Goal: Transaction & Acquisition: Purchase product/service

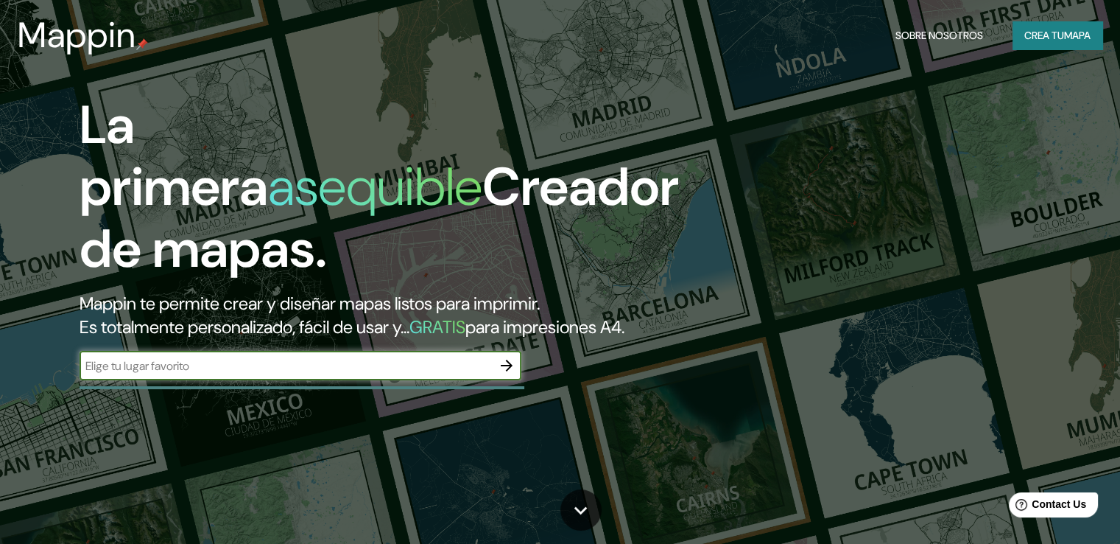
click at [1055, 30] on font "Crea tu" at bounding box center [1045, 35] width 40 height 13
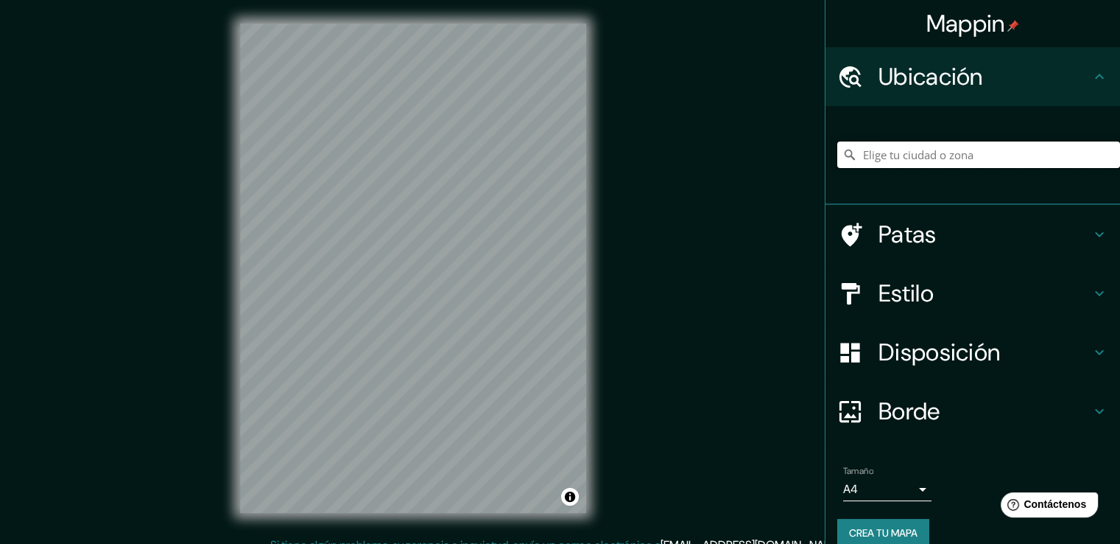
click at [950, 158] on input "Elige tu ciudad o zona" at bounding box center [979, 154] width 283 height 27
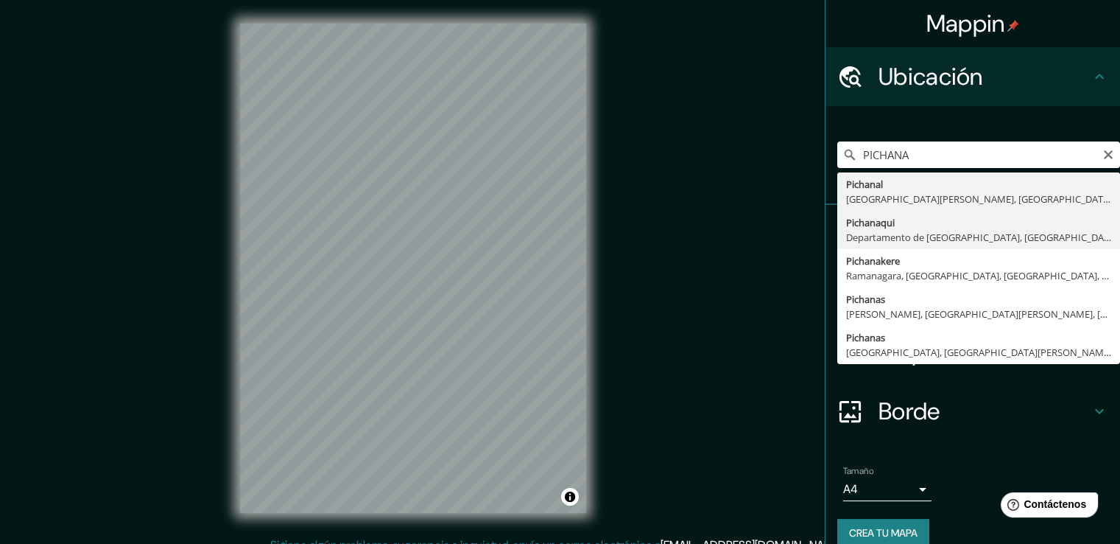
type input "Pichanaqui, Departamento de [GEOGRAPHIC_DATA], [GEOGRAPHIC_DATA]"
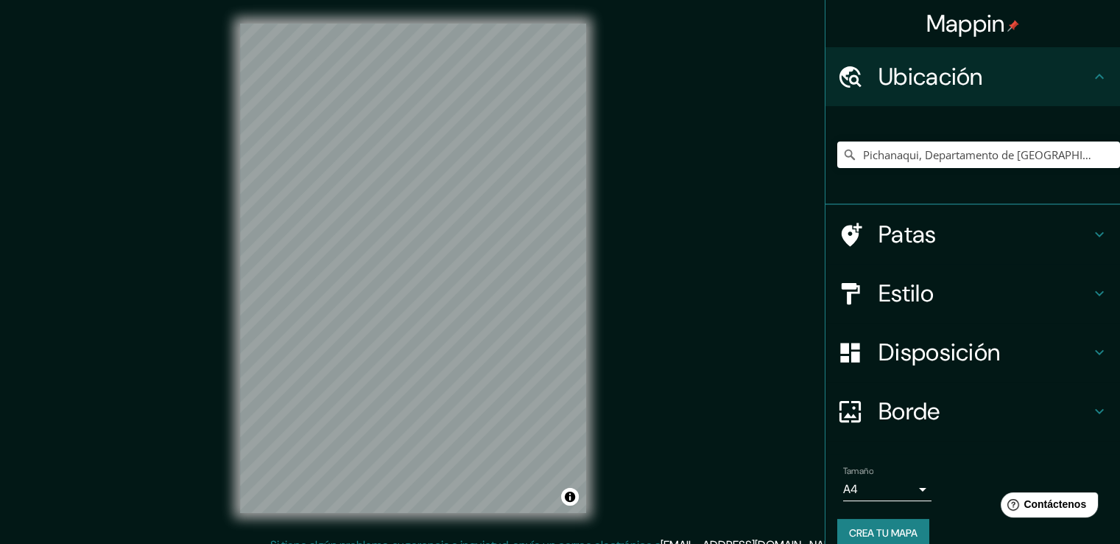
click at [916, 308] on div "Estilo" at bounding box center [973, 293] width 295 height 59
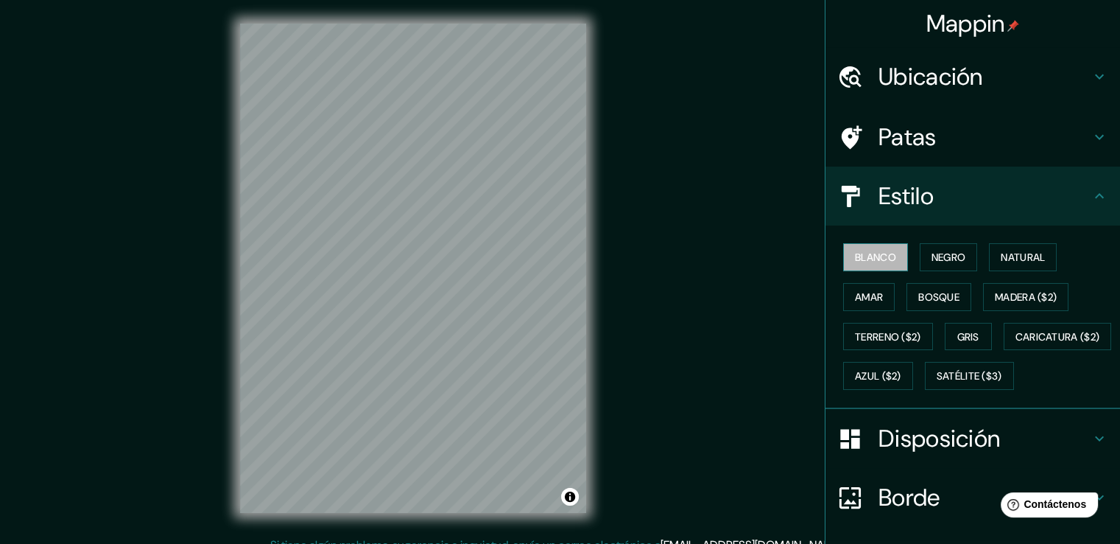
click at [855, 258] on font "Blanco" at bounding box center [875, 256] width 41 height 13
click at [956, 257] on font "Negro" at bounding box center [949, 256] width 35 height 13
click at [1032, 260] on font "Natural" at bounding box center [1023, 256] width 44 height 13
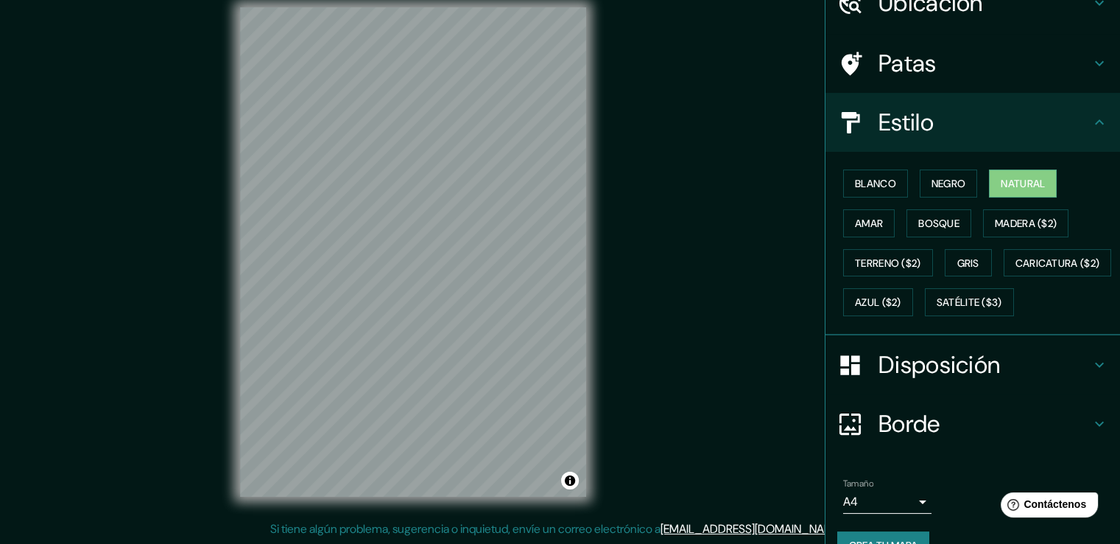
scroll to position [143, 0]
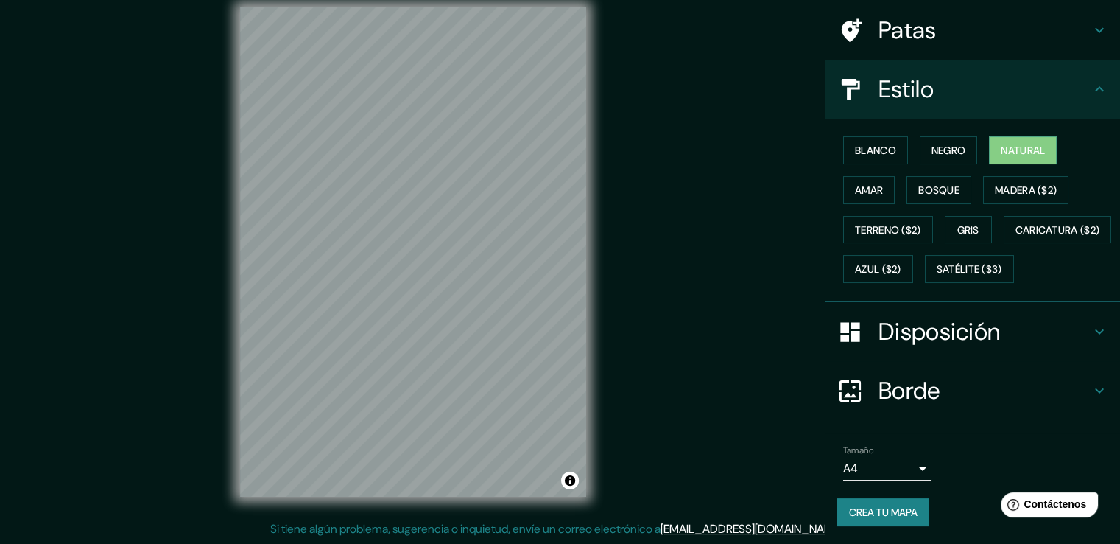
click at [968, 337] on font "Disposición" at bounding box center [940, 331] width 122 height 31
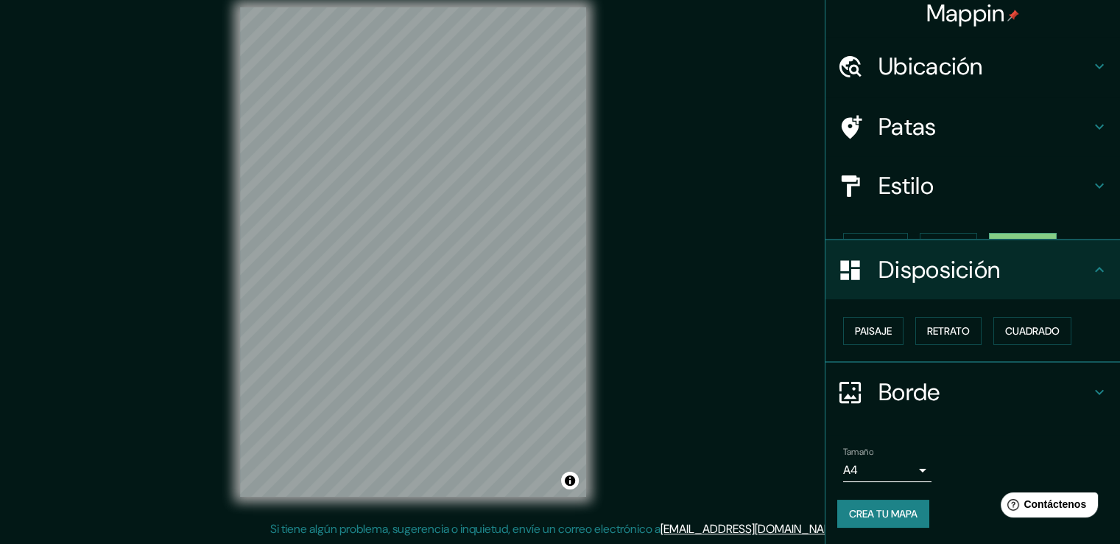
scroll to position [0, 0]
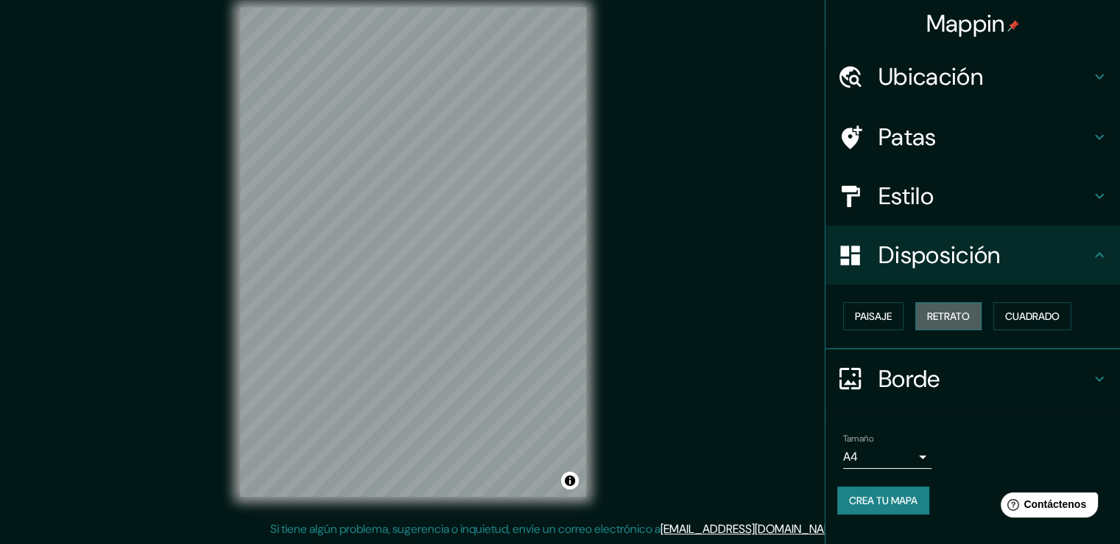
click at [943, 322] on font "Retrato" at bounding box center [948, 315] width 43 height 19
click at [884, 323] on font "Paisaje" at bounding box center [873, 315] width 37 height 19
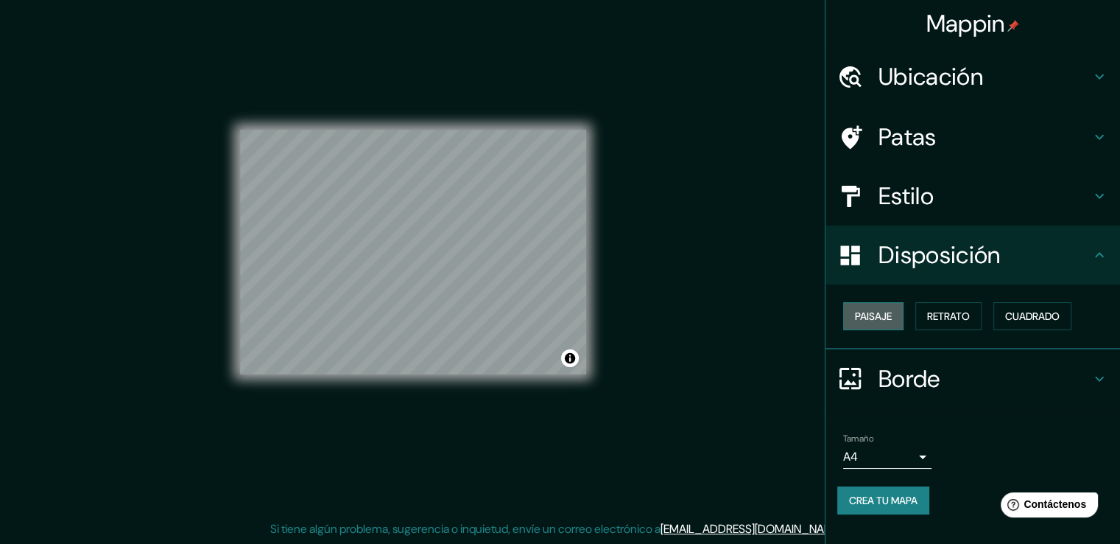
click at [884, 323] on font "Paisaje" at bounding box center [873, 315] width 37 height 19
click at [1058, 310] on font "Cuadrado" at bounding box center [1033, 315] width 55 height 13
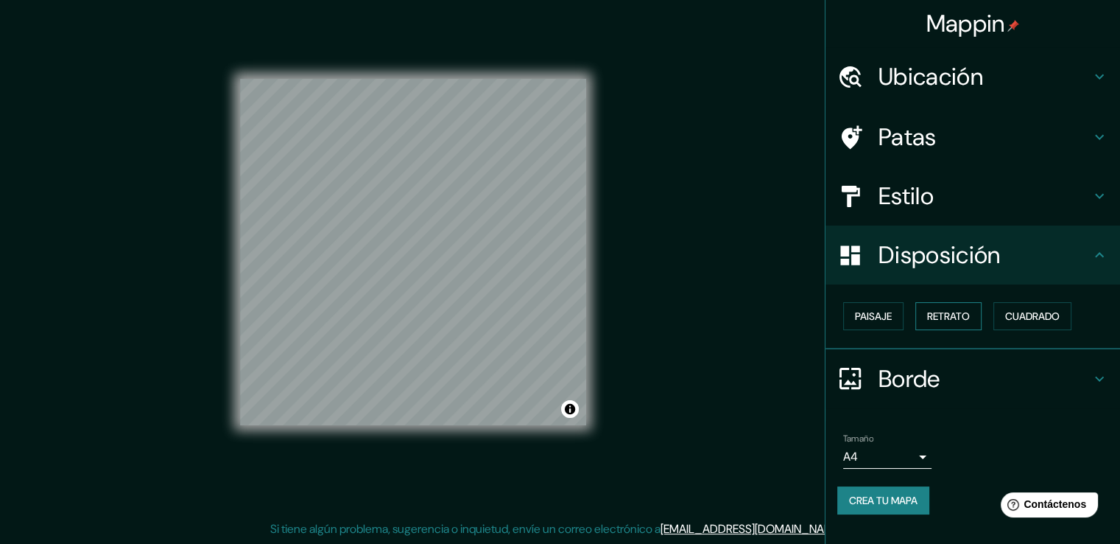
click at [978, 314] on button "Retrato" at bounding box center [949, 316] width 66 height 28
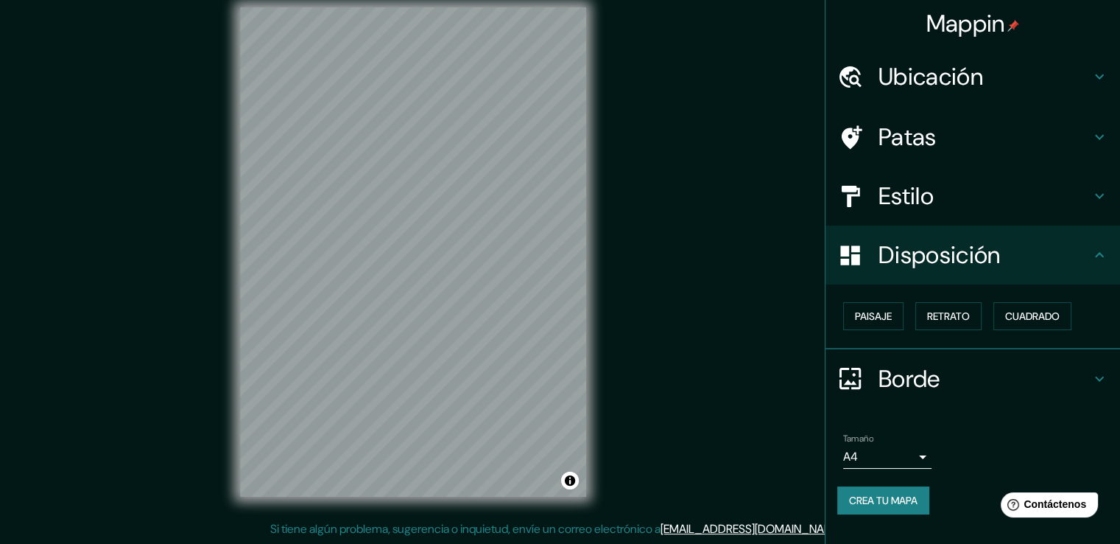
click at [1011, 378] on h4 "Borde" at bounding box center [985, 378] width 212 height 29
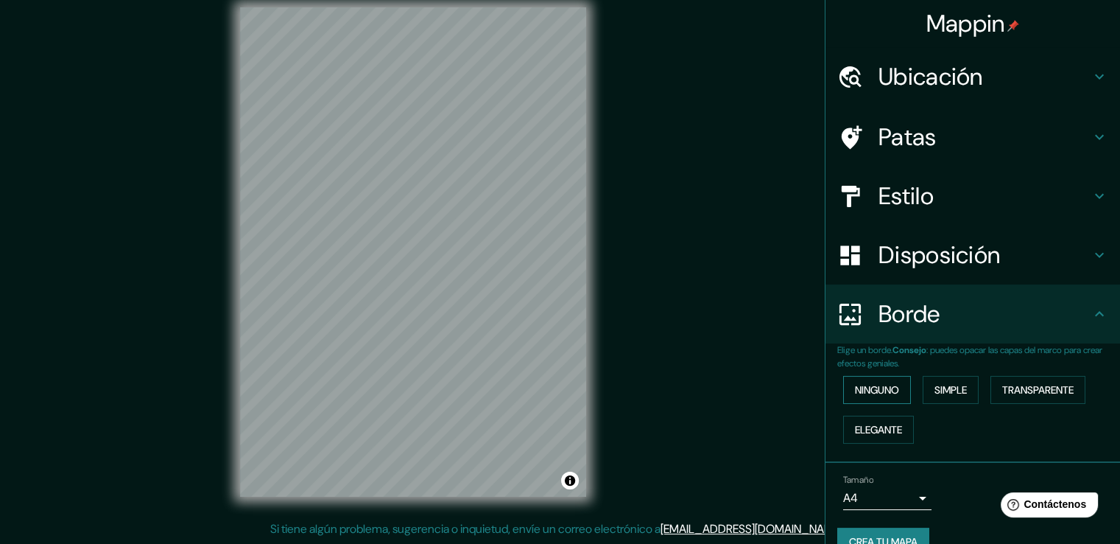
click at [885, 394] on font "Ninguno" at bounding box center [877, 389] width 44 height 13
click at [964, 392] on button "Simple" at bounding box center [951, 390] width 56 height 28
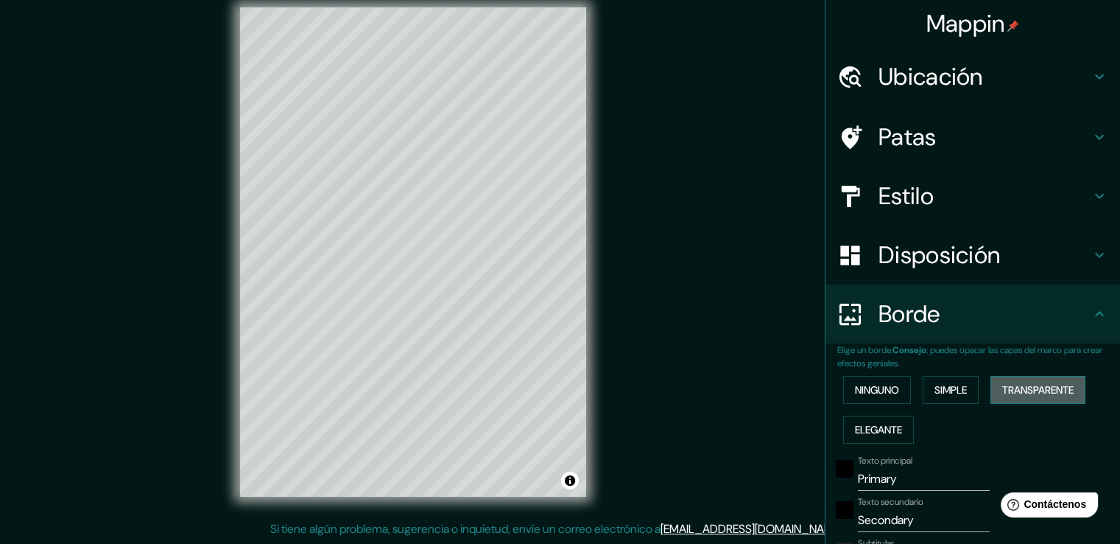
click at [1025, 387] on font "Transparente" at bounding box center [1038, 389] width 71 height 13
click at [887, 425] on font "Elegante" at bounding box center [878, 429] width 47 height 13
click at [881, 393] on font "Ninguno" at bounding box center [877, 389] width 44 height 13
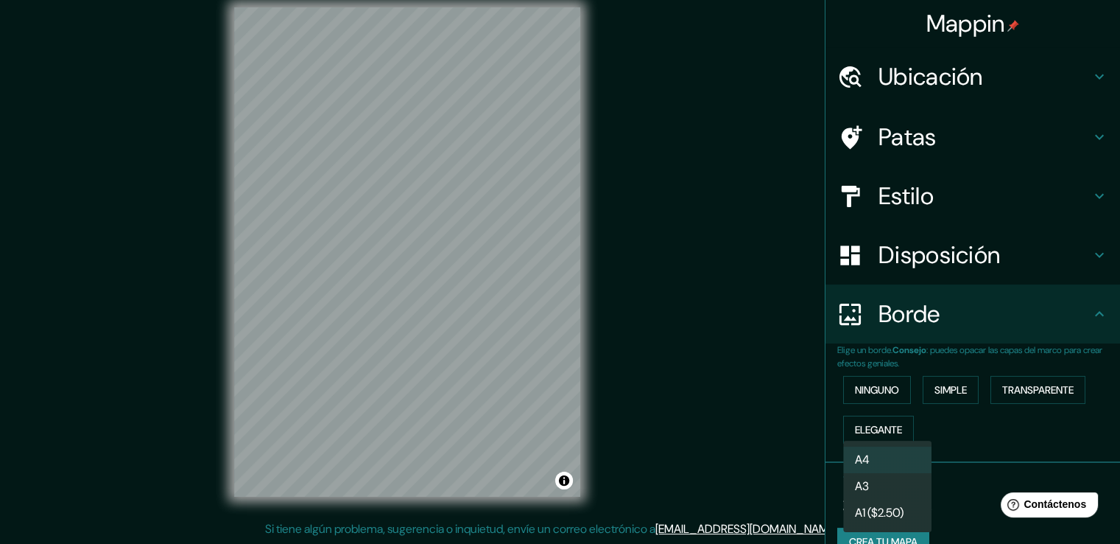
click at [913, 491] on body "Mappin Ubicación Pichanaqui, [GEOGRAPHIC_DATA], [GEOGRAPHIC_DATA] Patas Estilo …" at bounding box center [560, 256] width 1120 height 544
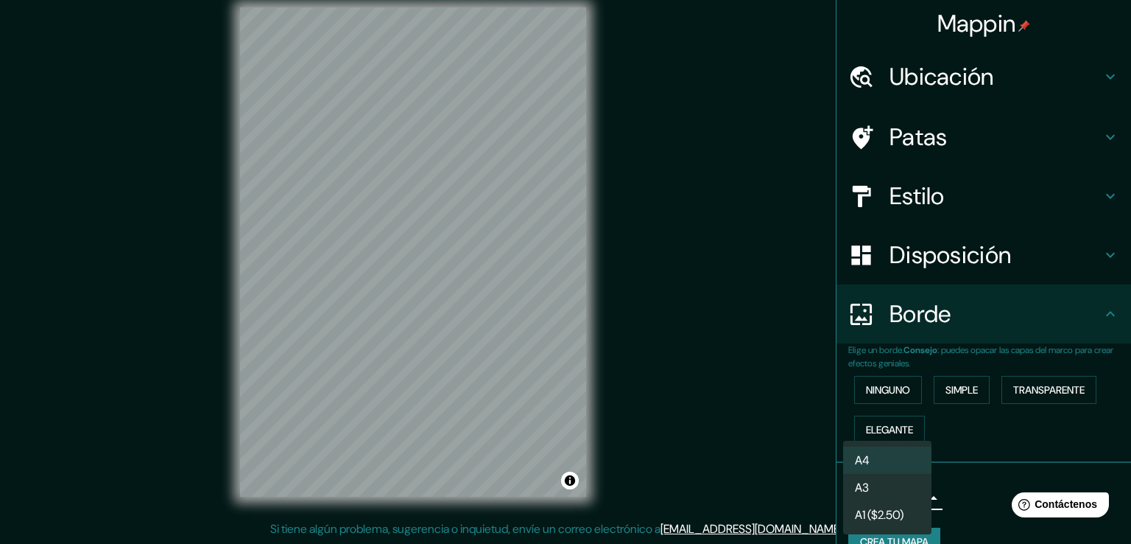
click at [907, 490] on li "A3" at bounding box center [887, 487] width 88 height 27
type input "a4"
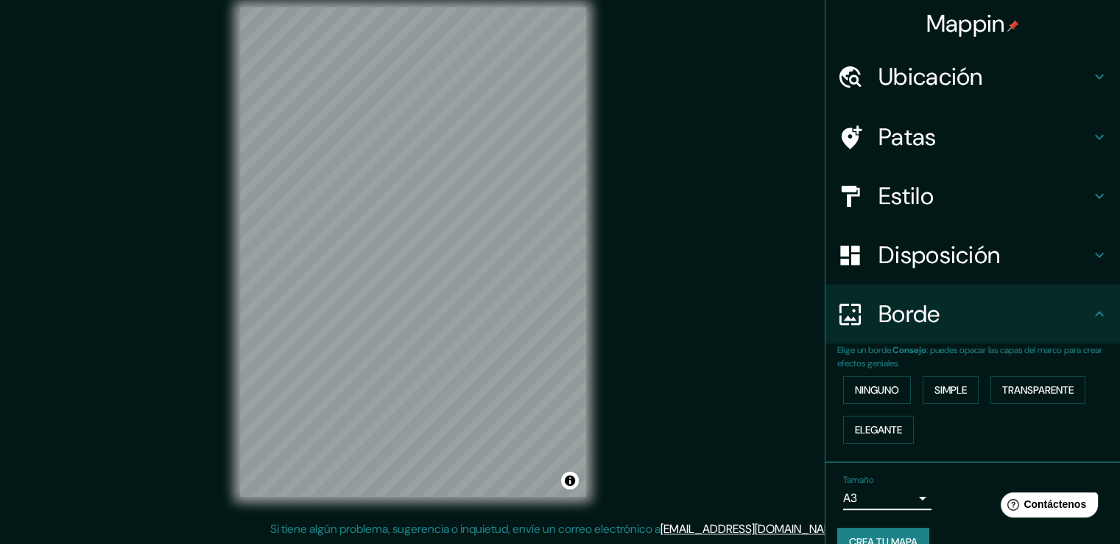
click at [904, 136] on font "Patas" at bounding box center [908, 137] width 58 height 31
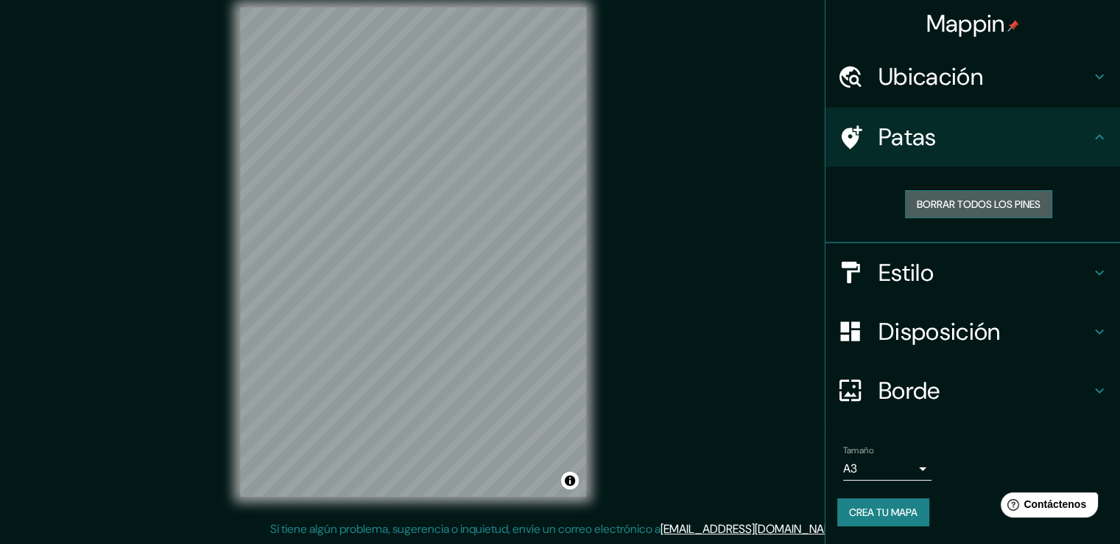
click at [966, 204] on font "Borrar todos los pines" at bounding box center [979, 203] width 124 height 13
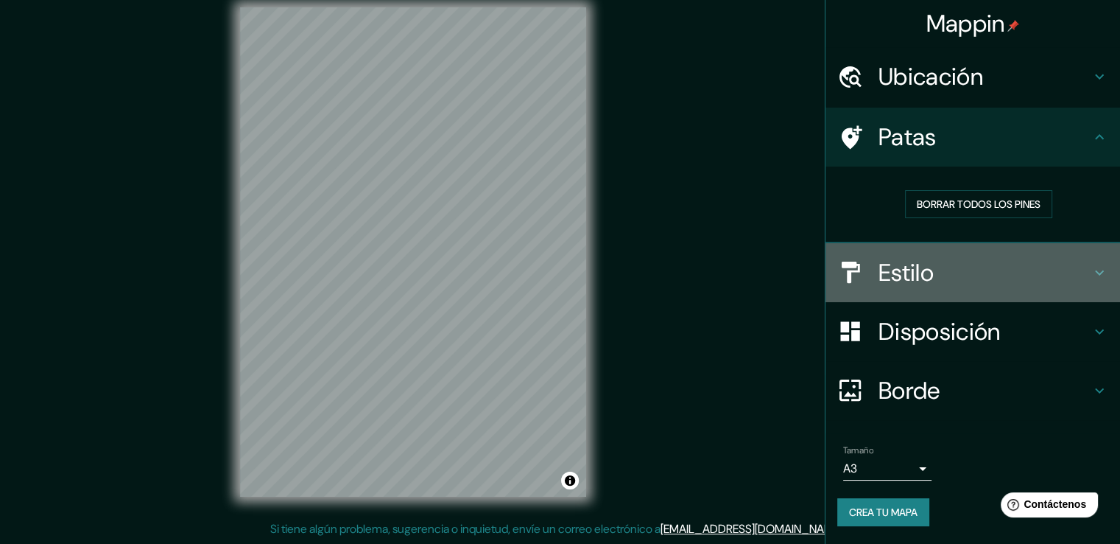
click at [961, 271] on h4 "Estilo" at bounding box center [985, 272] width 212 height 29
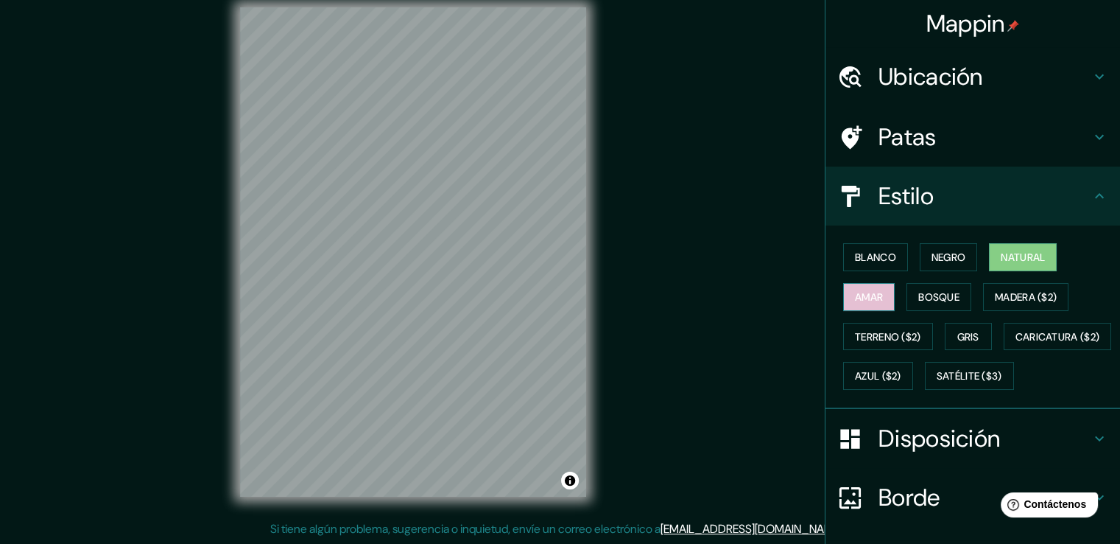
click at [874, 294] on button "Amar" at bounding box center [869, 297] width 52 height 28
click at [919, 295] on font "Bosque" at bounding box center [939, 296] width 41 height 13
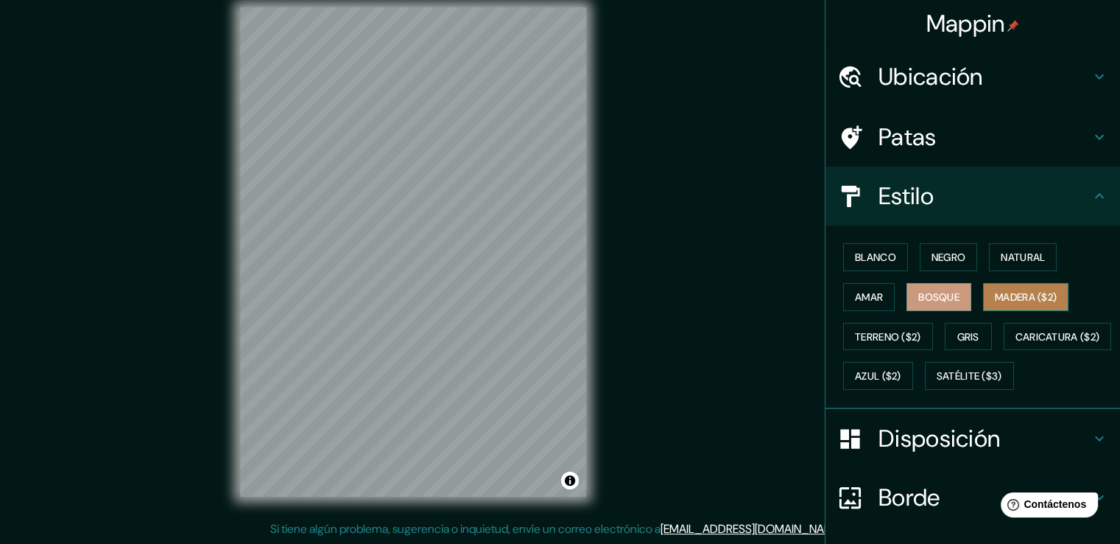
click at [1003, 290] on font "Madera ($2)" at bounding box center [1026, 296] width 62 height 13
click at [971, 341] on font "Gris" at bounding box center [969, 336] width 22 height 13
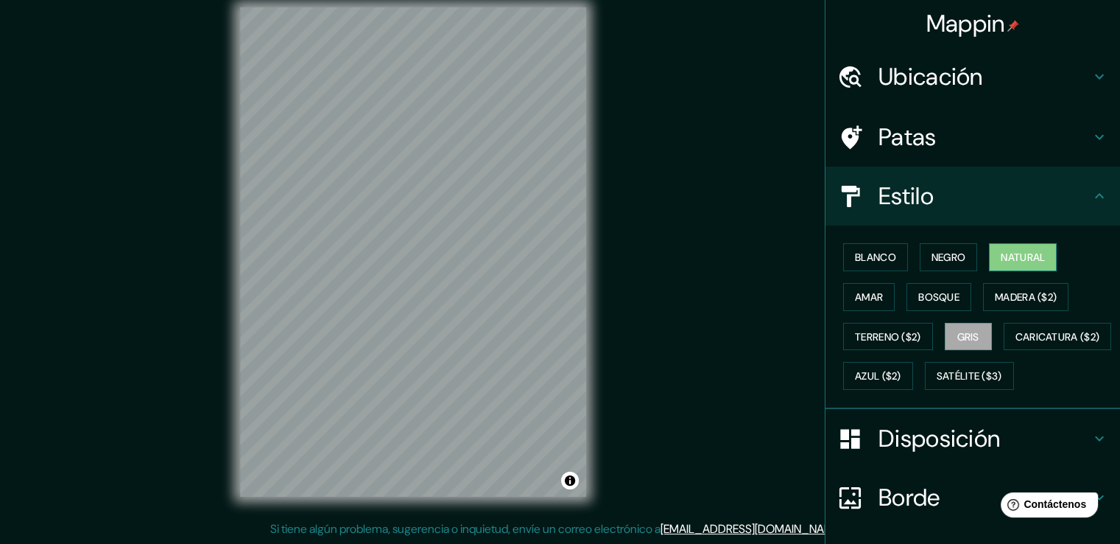
click at [1006, 260] on font "Natural" at bounding box center [1023, 256] width 44 height 13
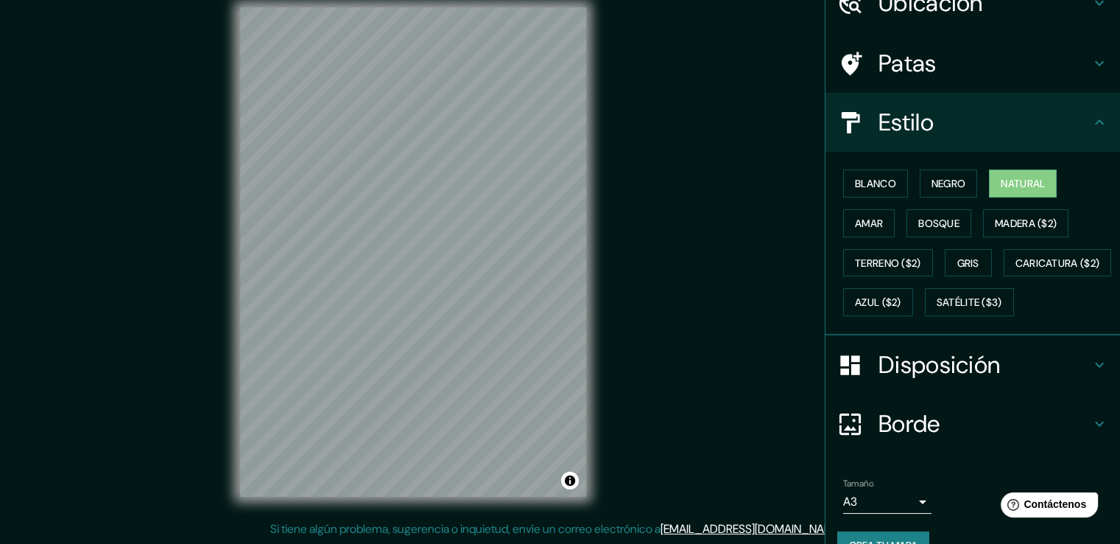
scroll to position [143, 0]
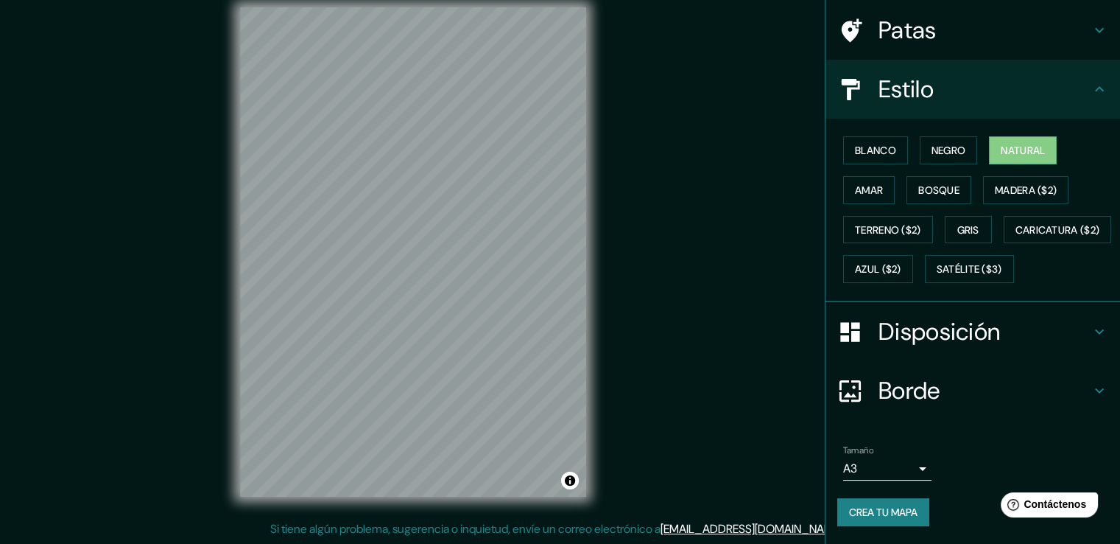
click at [892, 517] on font "Crea tu mapa" at bounding box center [883, 511] width 69 height 13
click at [899, 511] on font "Crea tu mapa" at bounding box center [883, 511] width 69 height 13
click at [493, 321] on div at bounding box center [494, 321] width 12 height 12
click at [1031, 74] on h4 "Estilo" at bounding box center [985, 88] width 212 height 29
click at [873, 144] on font "Blanco" at bounding box center [875, 150] width 41 height 13
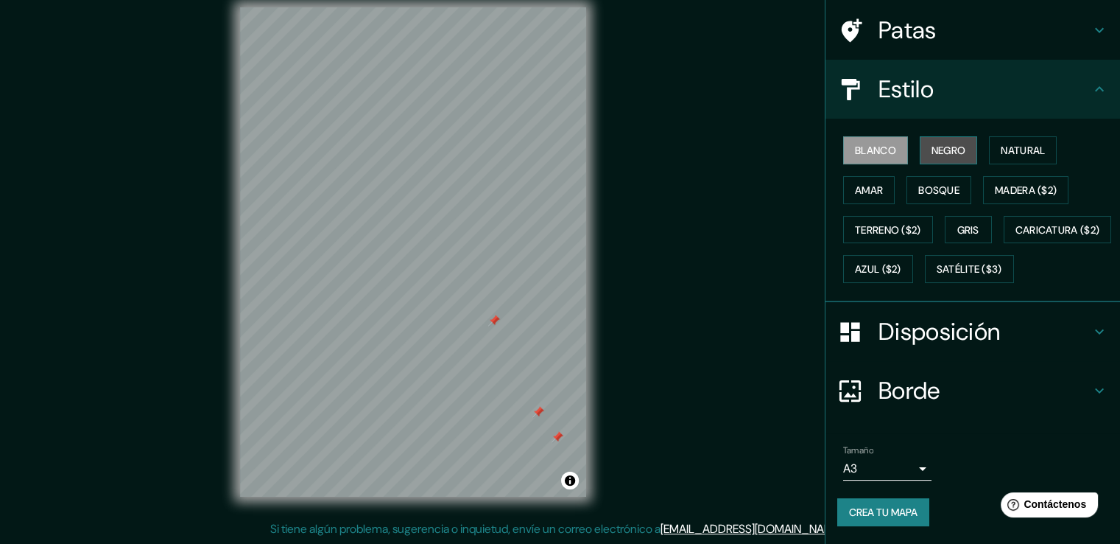
click at [942, 144] on font "Negro" at bounding box center [949, 150] width 35 height 13
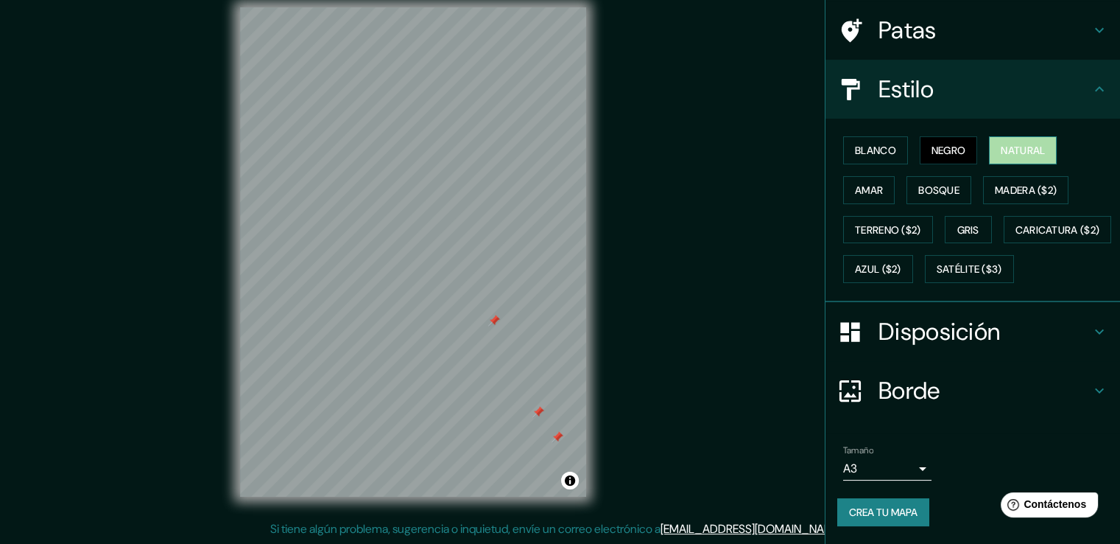
click at [1028, 144] on font "Natural" at bounding box center [1023, 150] width 44 height 13
click at [883, 144] on font "Blanco" at bounding box center [875, 150] width 41 height 13
click at [1029, 144] on font "Natural" at bounding box center [1023, 150] width 44 height 13
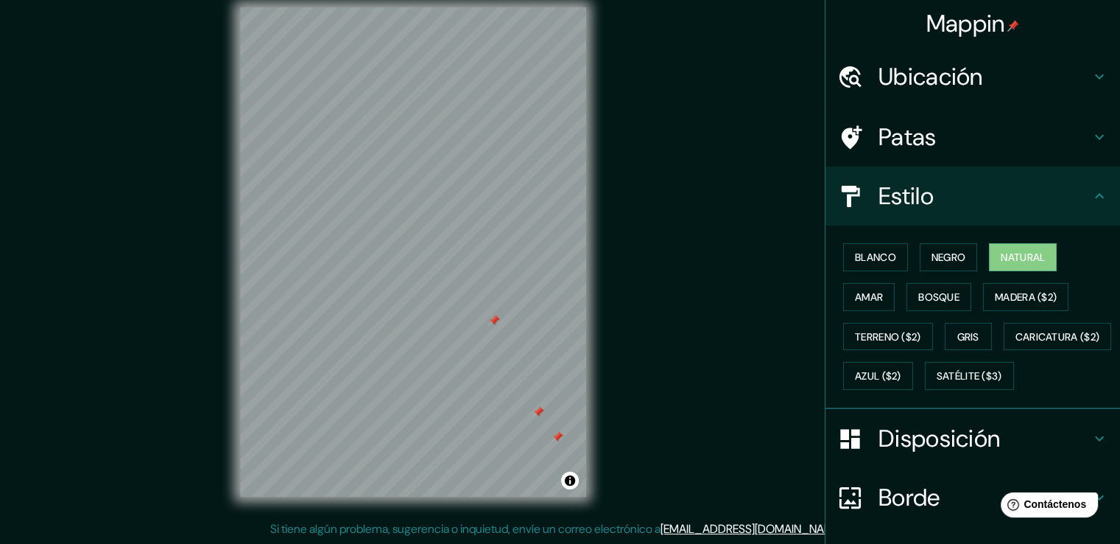
scroll to position [0, 0]
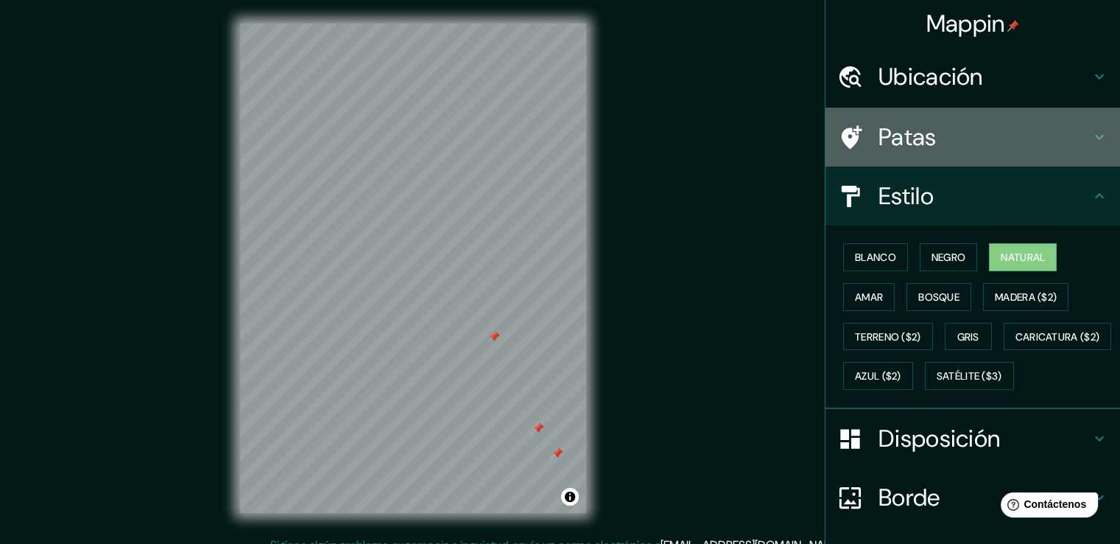
click at [966, 127] on h4 "Patas" at bounding box center [985, 136] width 212 height 29
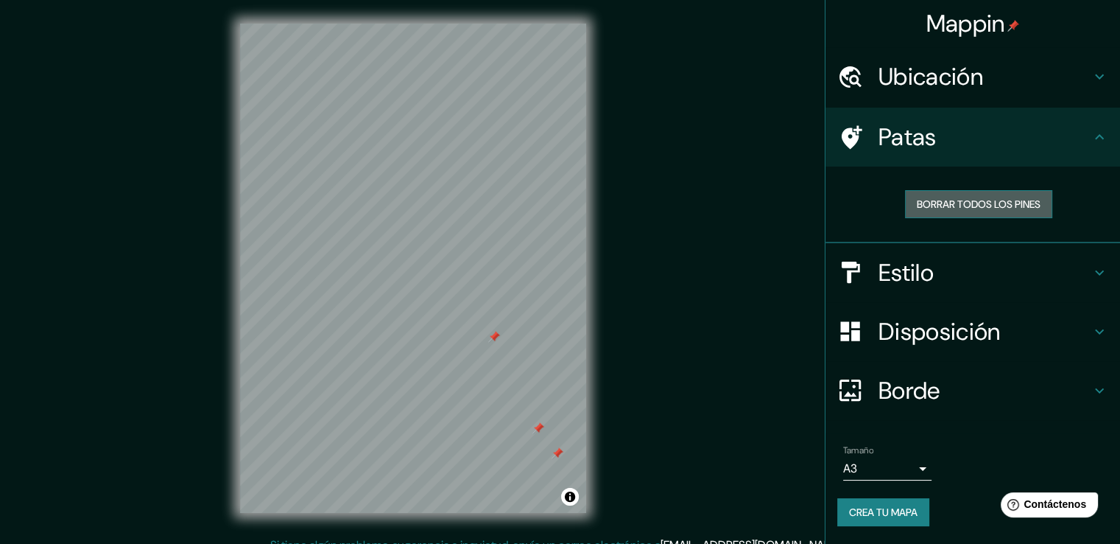
click at [975, 204] on font "Borrar todos los pines" at bounding box center [979, 203] width 124 height 13
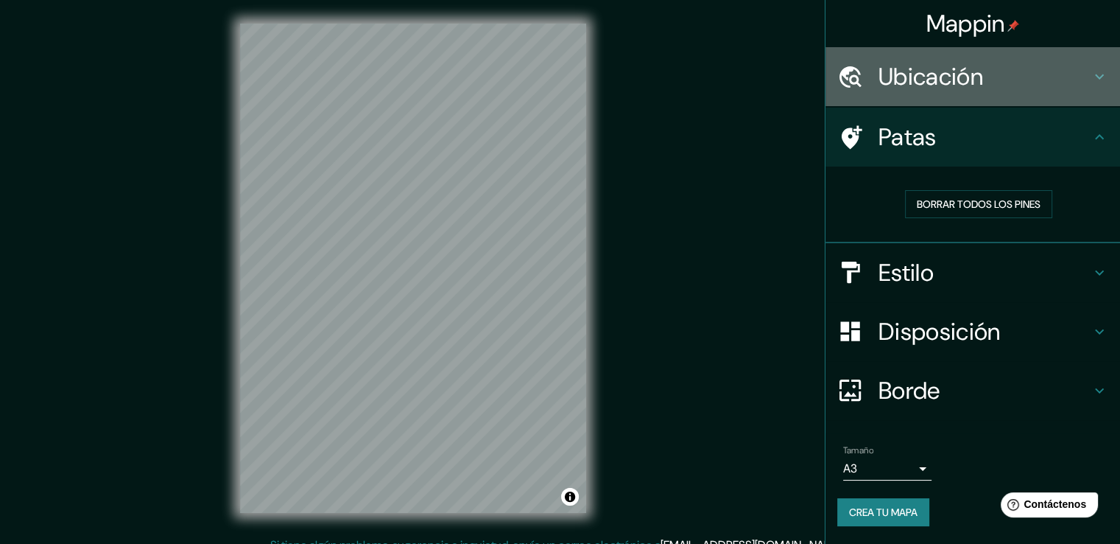
click at [1005, 78] on h4 "Ubicación" at bounding box center [985, 76] width 212 height 29
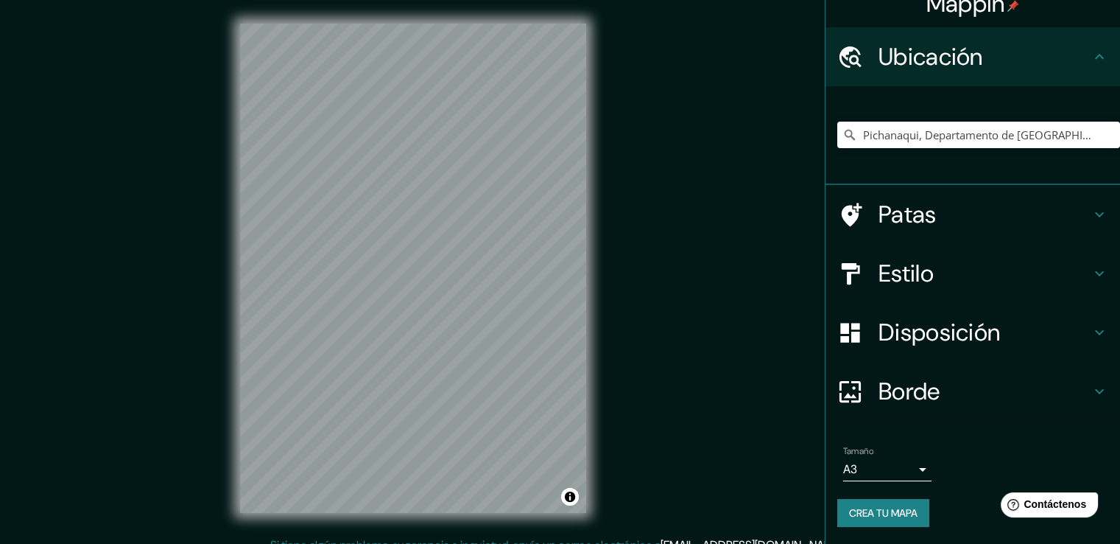
scroll to position [16, 0]
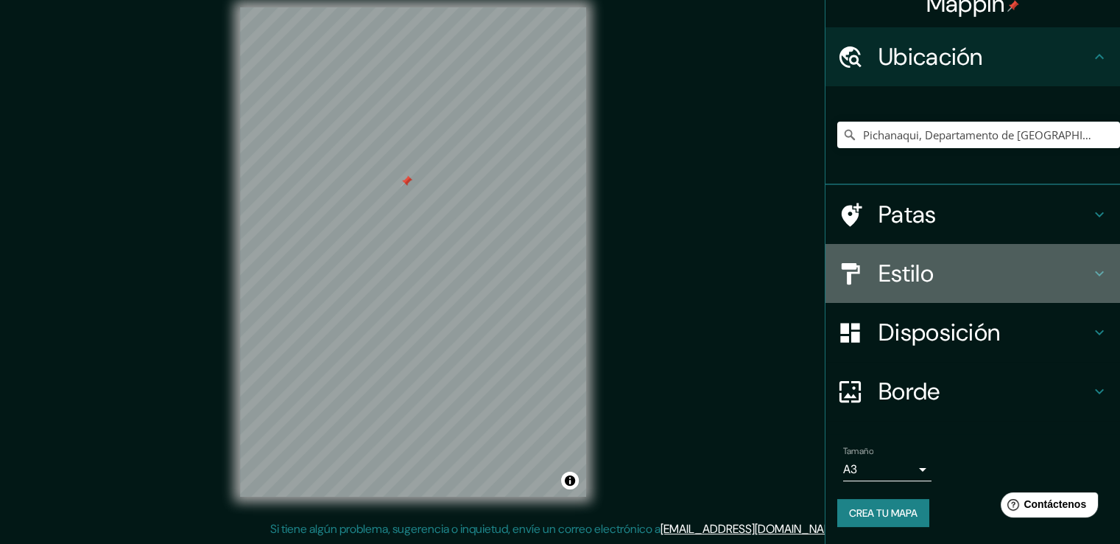
click at [955, 273] on h4 "Estilo" at bounding box center [985, 273] width 212 height 29
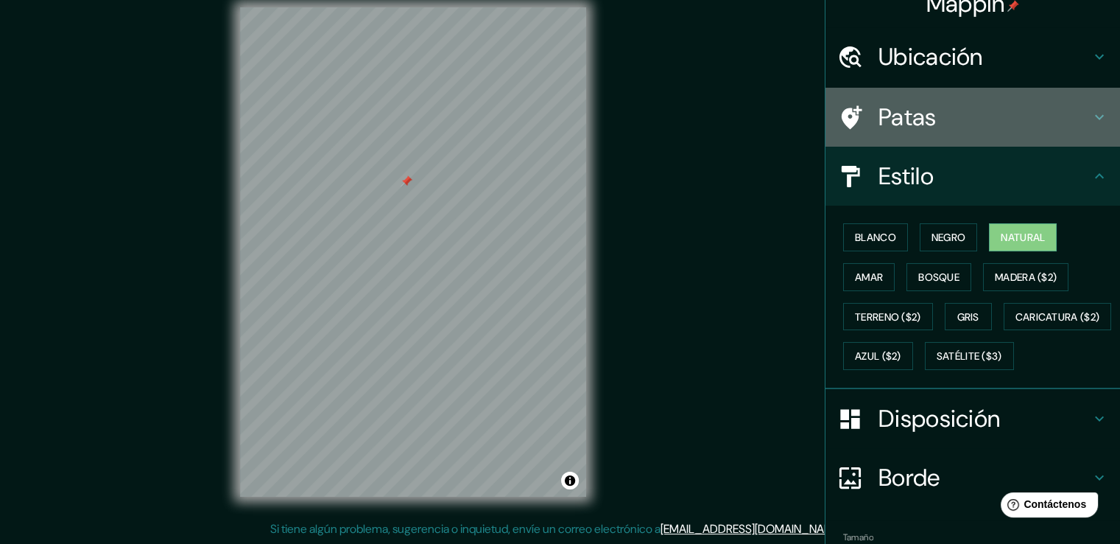
click at [908, 116] on font "Patas" at bounding box center [908, 117] width 58 height 31
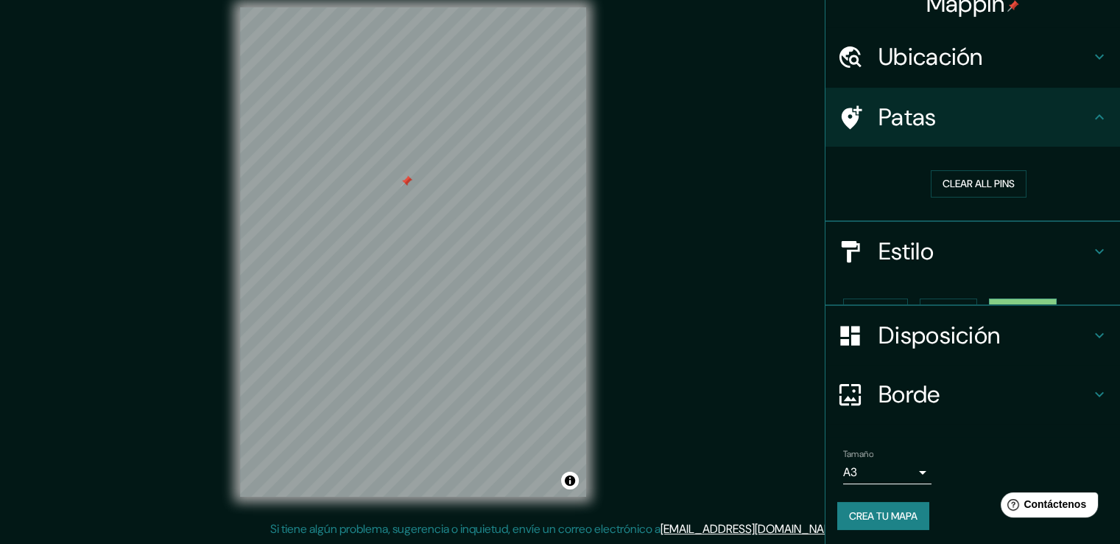
scroll to position [0, 0]
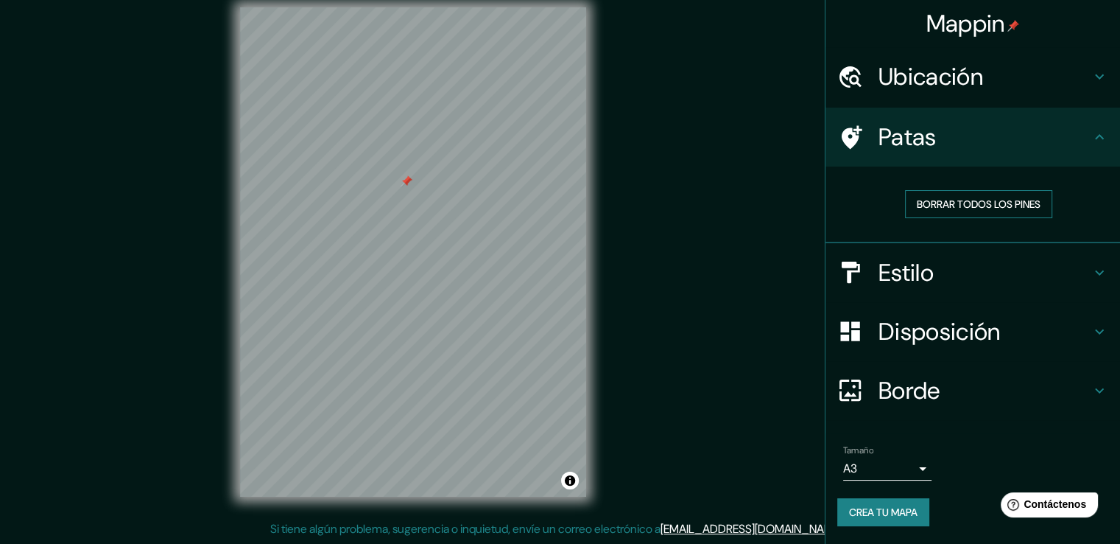
click at [975, 203] on font "Borrar todos los pines" at bounding box center [979, 203] width 124 height 13
